Goal: Information Seeking & Learning: Find specific fact

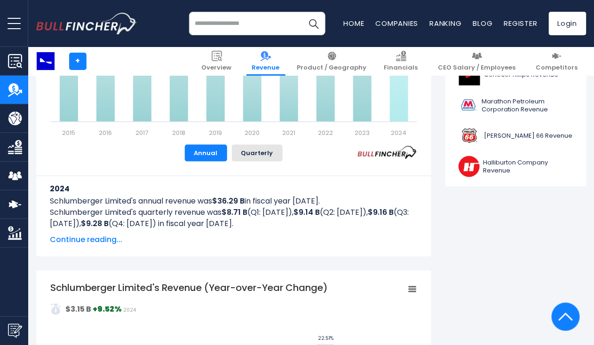
scroll to position [376, 0]
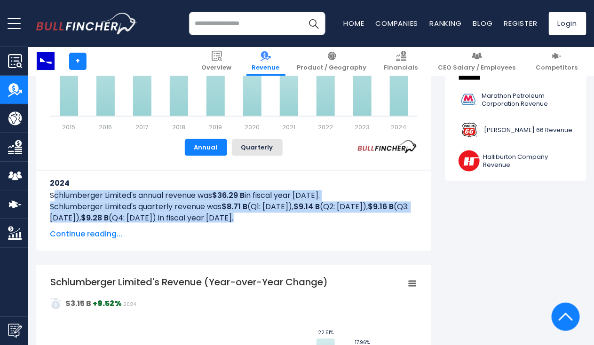
drag, startPoint x: 53, startPoint y: 194, endPoint x: 276, endPoint y: 220, distance: 224.5
click at [277, 220] on div "2024 Schlumberger Limited's annual revenue was $36.29 B in fiscal year [DATE]. …" at bounding box center [233, 203] width 367 height 64
click at [112, 204] on p "Schlumberger Limited's quarterly revenue was $8.71 B (Q1: [DATE]), $9.14 B (Q2:…" at bounding box center [233, 213] width 367 height 23
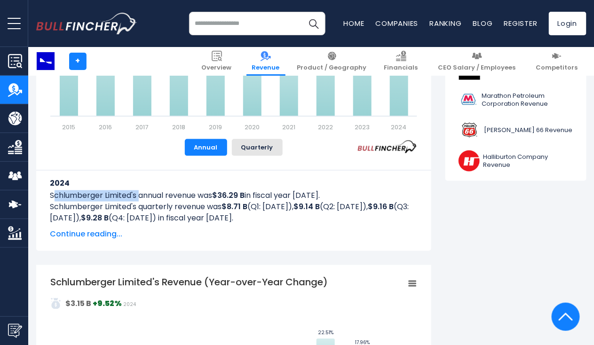
drag, startPoint x: 53, startPoint y: 197, endPoint x: 140, endPoint y: 197, distance: 87.5
click at [140, 197] on p "Schlumberger Limited's annual revenue was $36.29 B in fiscal year [DATE]." at bounding box center [233, 196] width 367 height 11
click at [51, 193] on p "Schlumberger Limited's annual revenue was $36.29 B in fiscal year [DATE]." at bounding box center [233, 196] width 367 height 11
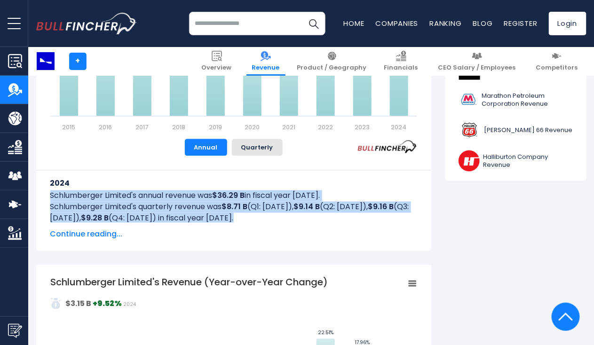
drag, startPoint x: 51, startPoint y: 193, endPoint x: 286, endPoint y: 221, distance: 236.0
click at [286, 221] on div "2024 Schlumberger Limited's annual revenue was $36.29 B in fiscal year [DATE]. …" at bounding box center [233, 203] width 367 height 64
copy div "Schlumberger Limited's annual revenue was $36.29 B in fiscal year [DATE]. Schlu…"
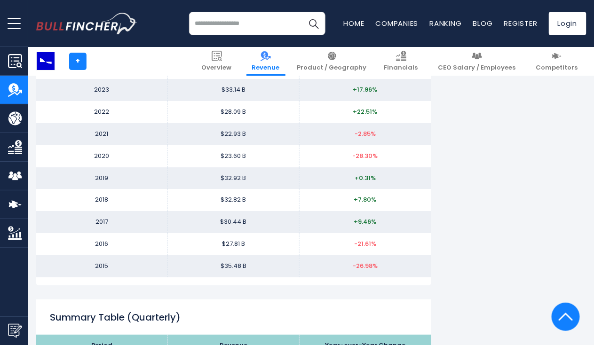
scroll to position [894, 0]
